Goal: Transaction & Acquisition: Book appointment/travel/reservation

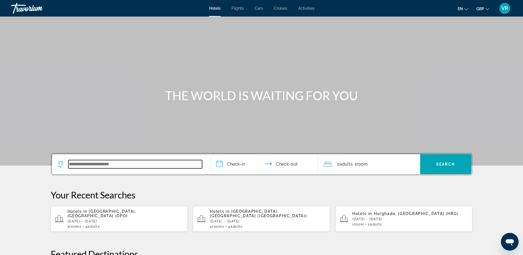
click at [89, 167] on input "Search widget" at bounding box center [135, 164] width 134 height 8
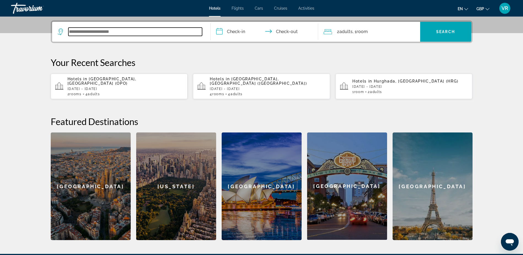
scroll to position [135, 0]
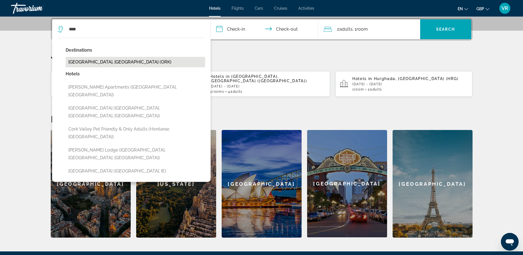
click at [89, 62] on button "[GEOGRAPHIC_DATA], [GEOGRAPHIC_DATA] (ORK)" at bounding box center [136, 62] width 140 height 10
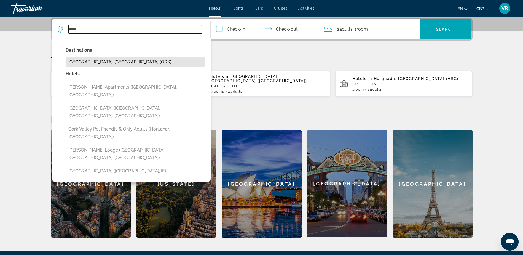
type input "**********"
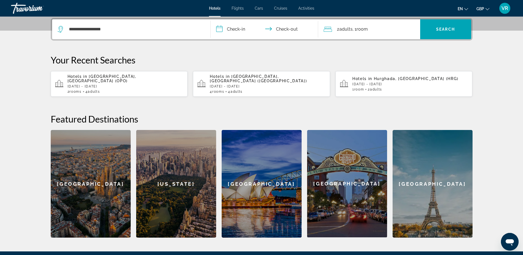
click at [235, 29] on input "**********" at bounding box center [266, 30] width 110 height 22
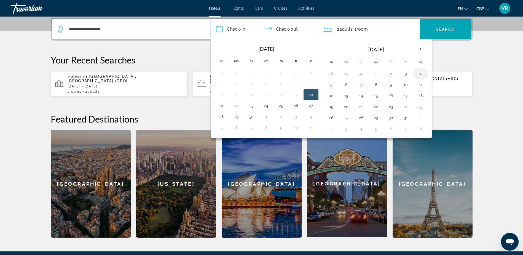
click at [420, 74] on button "4" at bounding box center [420, 74] width 9 height 8
click at [329, 84] on button "5" at bounding box center [331, 85] width 9 height 8
type input "**********"
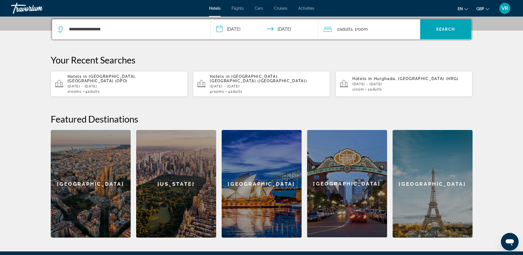
click at [342, 27] on span "Adults" at bounding box center [345, 28] width 13 height 5
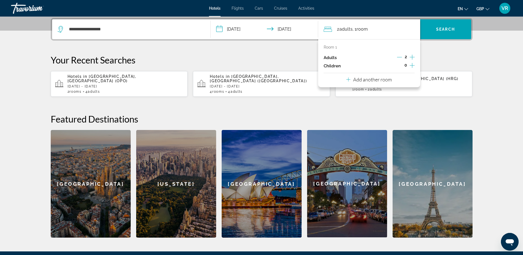
click at [375, 80] on p "Add another room" at bounding box center [372, 79] width 39 height 6
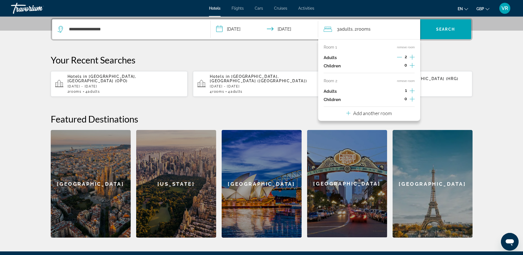
click at [411, 90] on icon "Increment adults" at bounding box center [412, 90] width 5 height 7
click at [436, 29] on span "Search widget" at bounding box center [445, 29] width 51 height 13
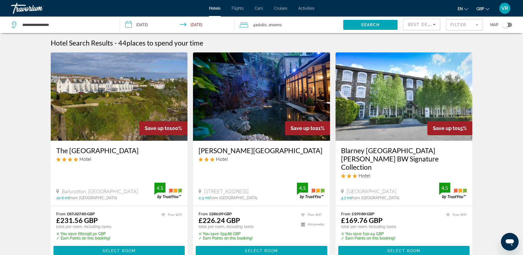
click at [461, 24] on mat-form-field "Filter" at bounding box center [464, 25] width 37 height 12
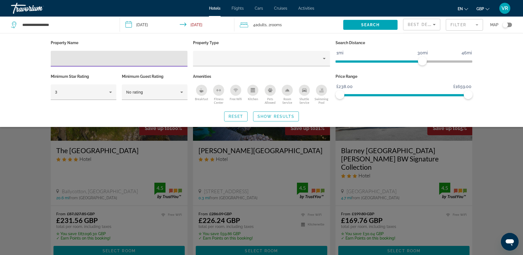
click at [124, 62] on div "Hotel Filters" at bounding box center [119, 59] width 128 height 16
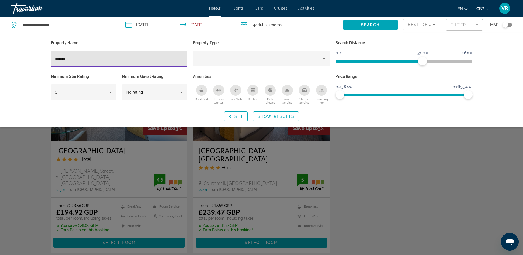
type input "*******"
click at [271, 114] on span "Show Results" at bounding box center [276, 116] width 37 height 4
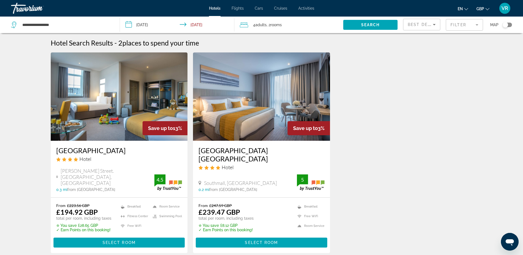
click at [475, 26] on mat-form-field "Filter" at bounding box center [464, 25] width 37 height 12
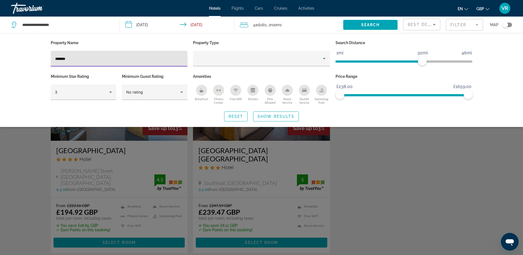
drag, startPoint x: 71, startPoint y: 55, endPoint x: 13, endPoint y: 59, distance: 58.3
click at [33, 56] on div "Property Name ******* Property Type Search Distance 1mi 46mi 30mi Minimum Star …" at bounding box center [261, 80] width 523 height 94
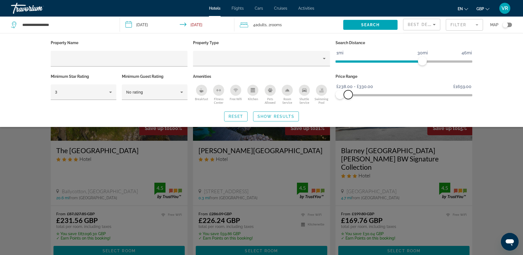
drag, startPoint x: 469, startPoint y: 96, endPoint x: 348, endPoint y: 96, distance: 121.1
click at [348, 96] on span "ngx-slider-max" at bounding box center [348, 94] width 9 height 9
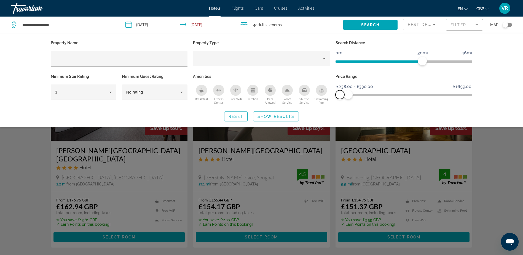
drag, startPoint x: 338, startPoint y: 96, endPoint x: 333, endPoint y: 96, distance: 5.5
click at [333, 96] on div "Price Range £238.00 £1659.00 £238.00 £330.00 £238.00 - £330.00" at bounding box center [404, 89] width 143 height 33
drag, startPoint x: 423, startPoint y: 63, endPoint x: 345, endPoint y: 66, distance: 77.8
click at [345, 66] on div "Search Distance 1mi 46mi 3mi" at bounding box center [404, 56] width 143 height 34
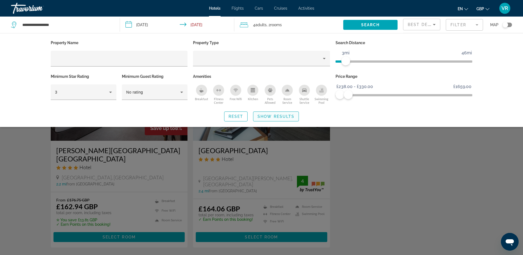
click at [281, 115] on span "Show Results" at bounding box center [276, 116] width 37 height 4
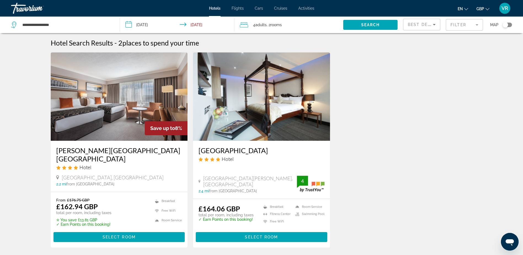
click at [463, 26] on mat-form-field "Filter" at bounding box center [464, 25] width 37 height 12
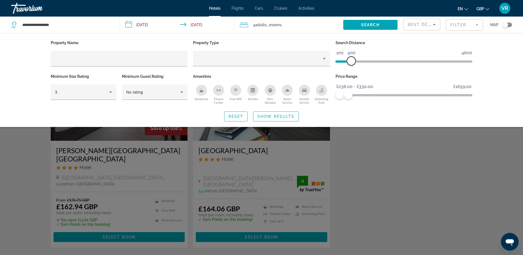
drag, startPoint x: 348, startPoint y: 61, endPoint x: 352, endPoint y: 61, distance: 4.1
click at [352, 61] on span "ngx-slider" at bounding box center [351, 61] width 9 height 9
drag, startPoint x: 348, startPoint y: 92, endPoint x: 352, endPoint y: 92, distance: 4.1
click at [352, 92] on span "ngx-slider-max" at bounding box center [352, 94] width 9 height 9
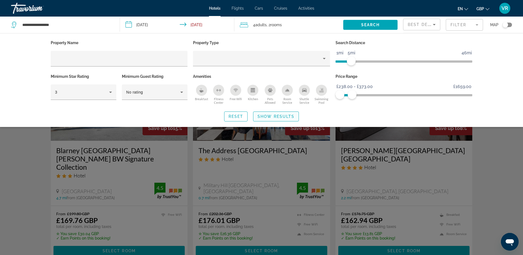
click at [288, 114] on span "Show Results" at bounding box center [276, 116] width 37 height 4
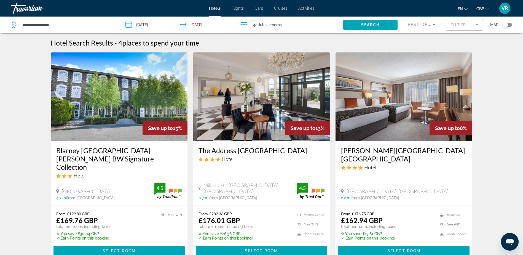
click at [454, 25] on mat-form-field "Filter" at bounding box center [464, 25] width 37 height 12
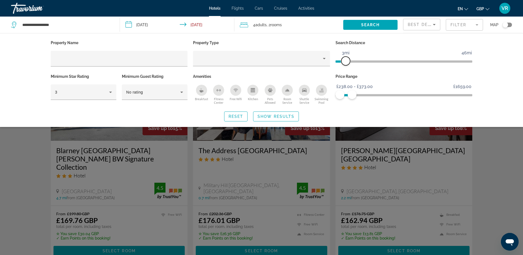
drag, startPoint x: 352, startPoint y: 60, endPoint x: 346, endPoint y: 61, distance: 6.7
click at [346, 61] on span "ngx-slider" at bounding box center [345, 61] width 9 height 9
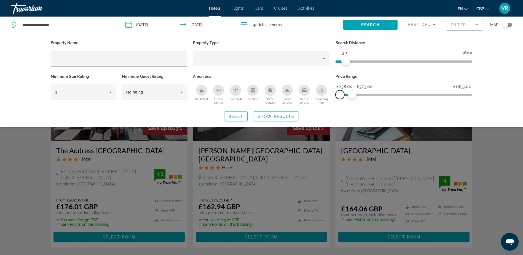
drag, startPoint x: 341, startPoint y: 95, endPoint x: 333, endPoint y: 97, distance: 8.6
click at [333, 97] on div "Price Range £238.00 £1659.00 £238.00 £373.00 £238.00 - £373.00" at bounding box center [404, 89] width 143 height 33
click at [287, 116] on span "Show Results" at bounding box center [276, 116] width 37 height 4
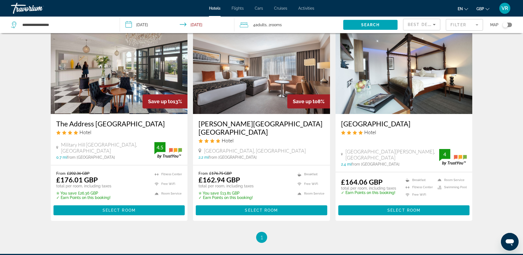
scroll to position [28, 0]
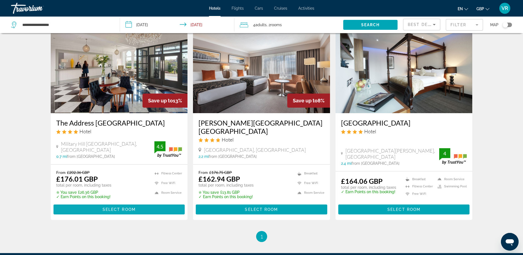
click at [121, 207] on span "Select Room" at bounding box center [119, 209] width 33 height 4
